Goal: Information Seeking & Learning: Learn about a topic

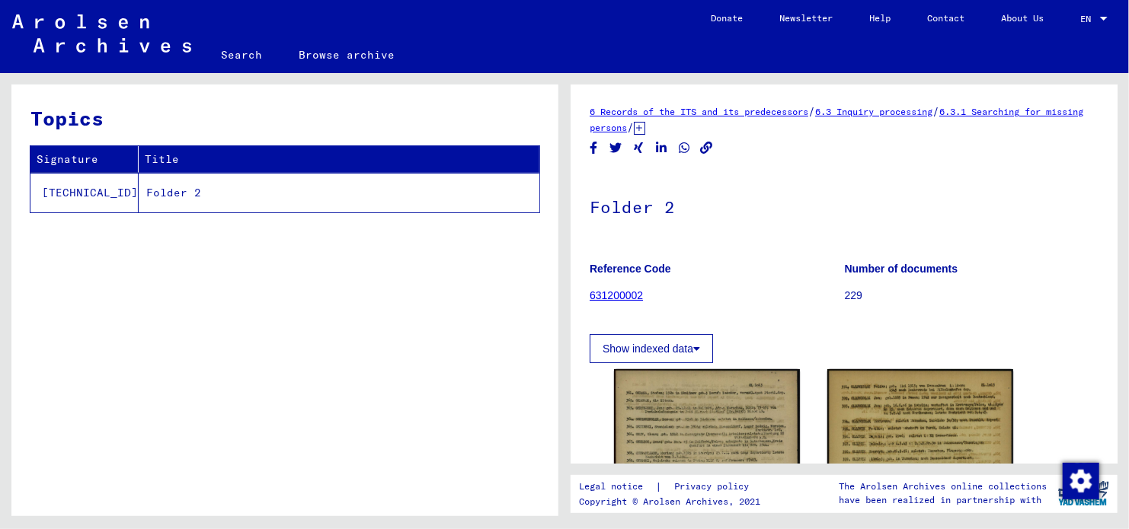
click at [139, 198] on td "Folder 2" at bounding box center [339, 193] width 401 height 40
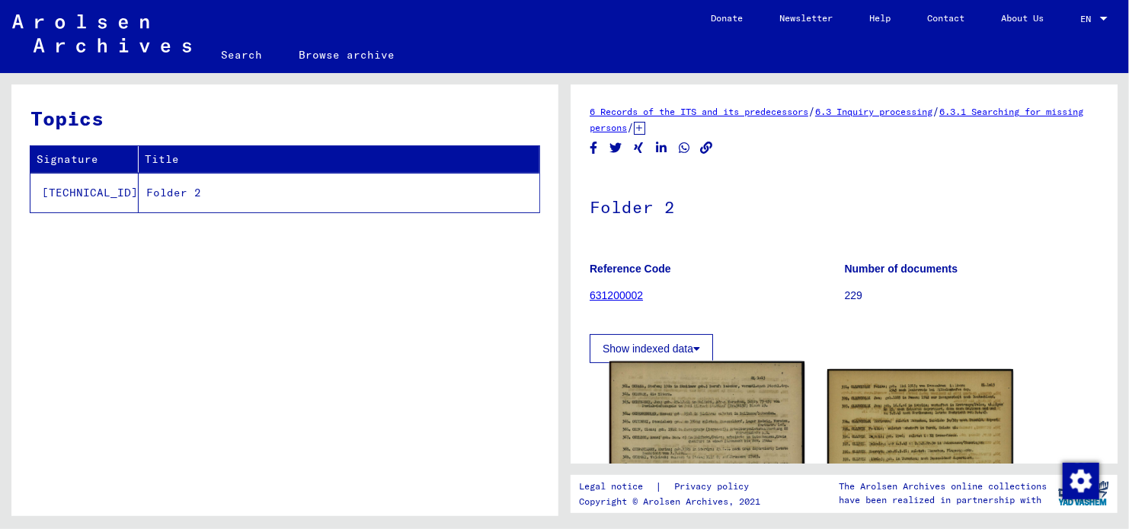
click at [736, 394] on img at bounding box center [706, 519] width 195 height 314
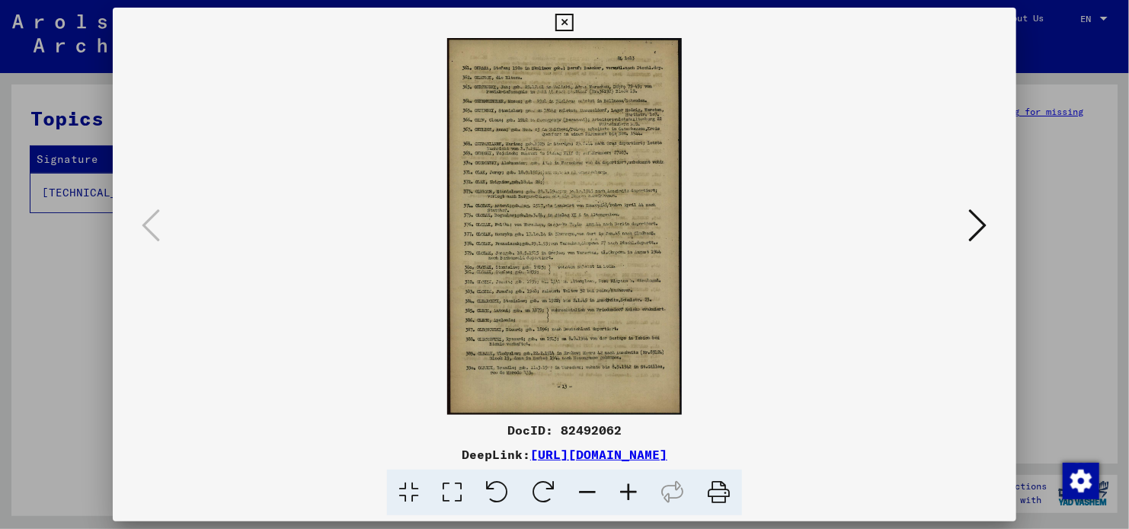
click at [916, 215] on img at bounding box center [564, 226] width 800 height 377
click at [967, 228] on button at bounding box center [977, 226] width 27 height 43
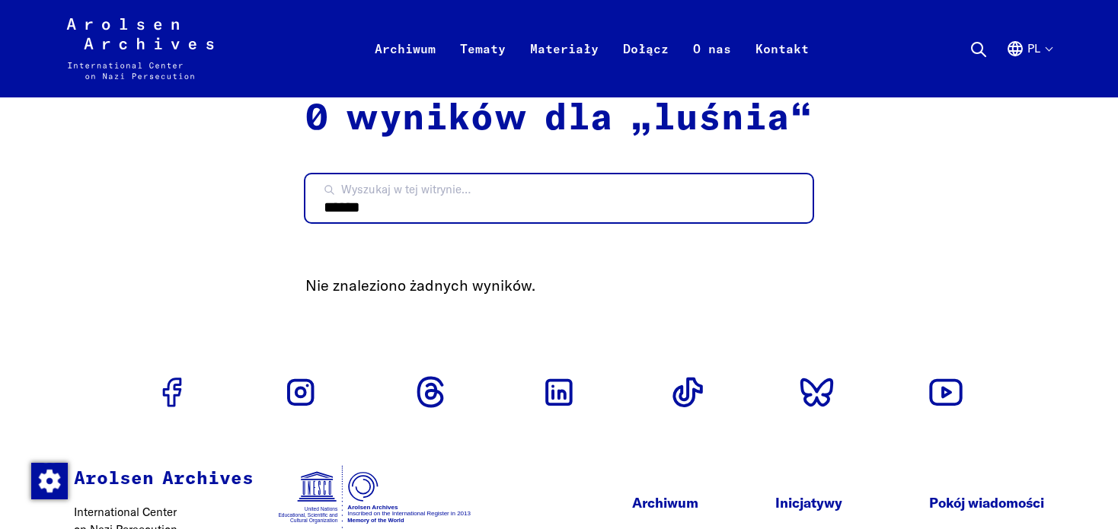
drag, startPoint x: 393, startPoint y: 201, endPoint x: 263, endPoint y: 212, distance: 130.0
click at [263, 212] on div "Arolsen Archives - Międzynarodowe Centrum Informacji i Pamięci o Prześladowania…" at bounding box center [558, 371] width 1081 height 742
paste input "search"
type input "******"
